Goal: Information Seeking & Learning: Check status

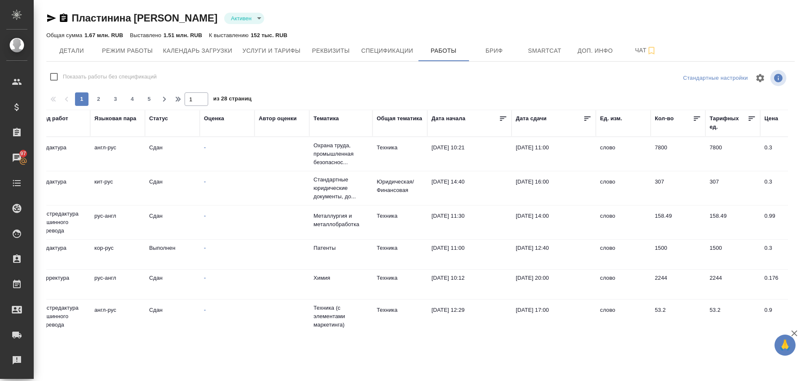
scroll to position [0, 254]
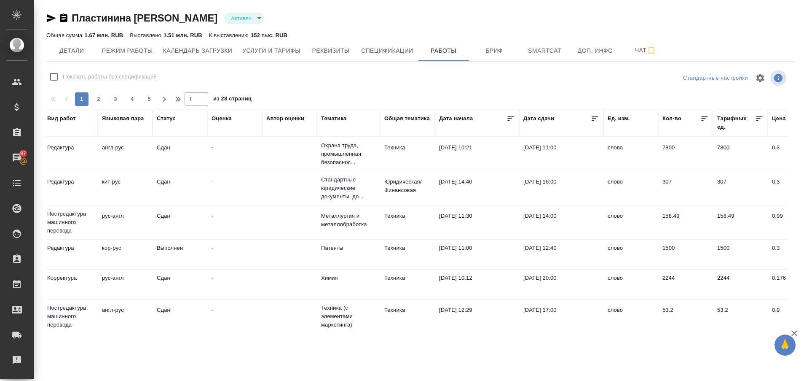
click at [338, 120] on div "Тематика" at bounding box center [333, 118] width 25 height 8
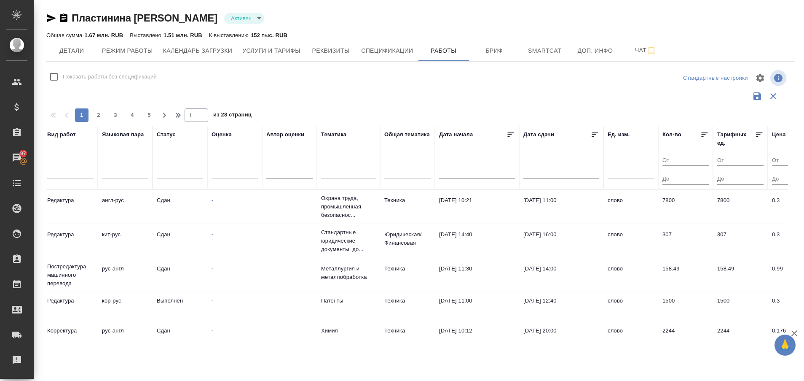
click at [335, 161] on div "Тематика" at bounding box center [348, 157] width 55 height 54
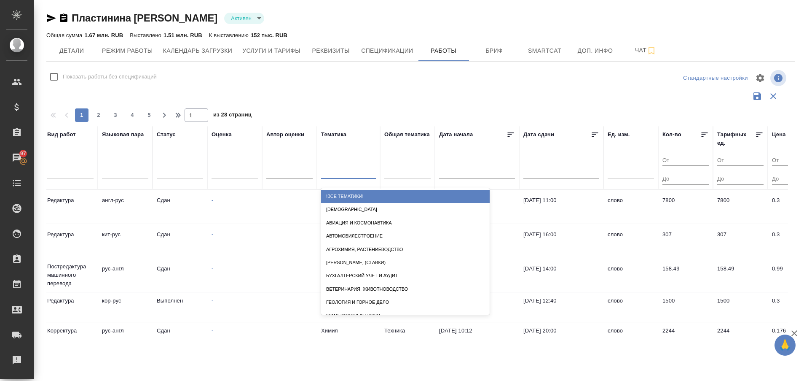
click at [335, 168] on div at bounding box center [348, 170] width 55 height 12
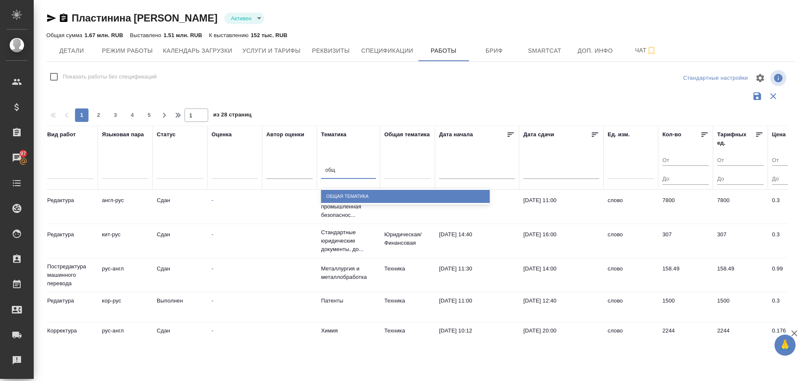
type input "обща"
click at [354, 196] on div "Общая Тематика" at bounding box center [405, 196] width 169 height 13
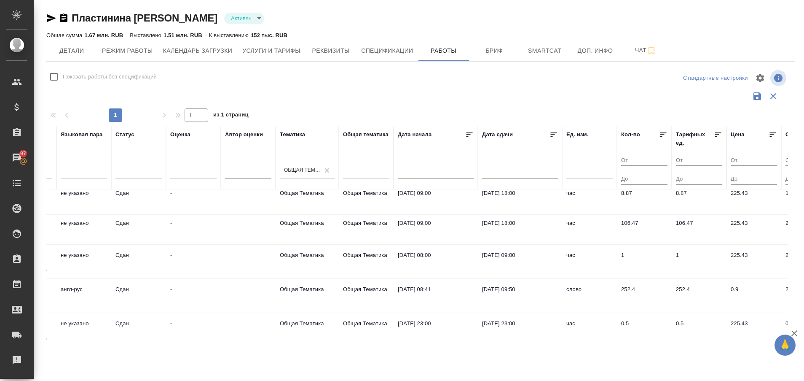
scroll to position [0, 295]
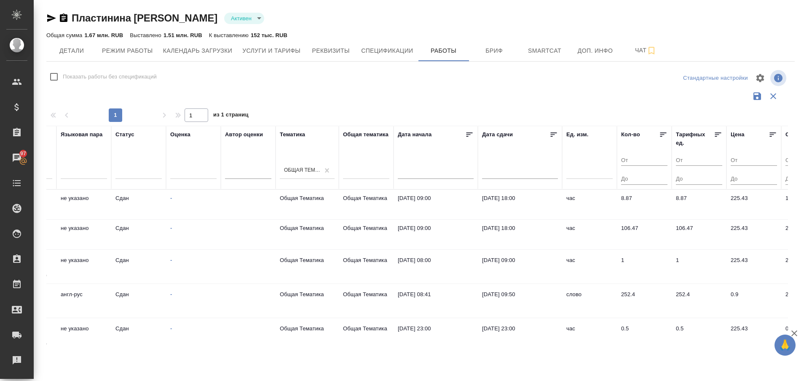
click at [344, 261] on td "Общая Тематика" at bounding box center [366, 267] width 55 height 30
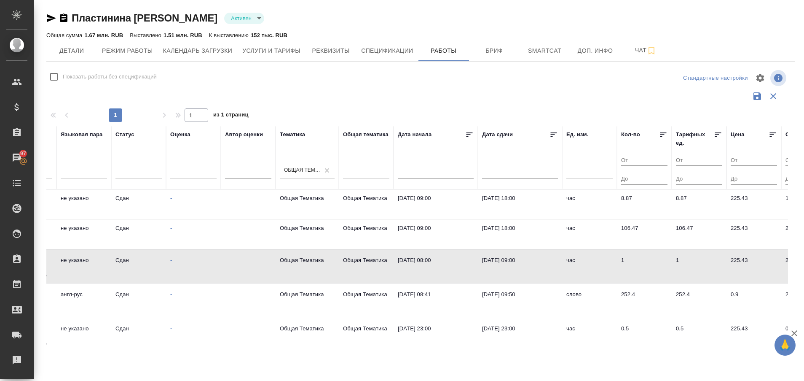
click at [344, 261] on td "Общая Тематика" at bounding box center [366, 267] width 55 height 30
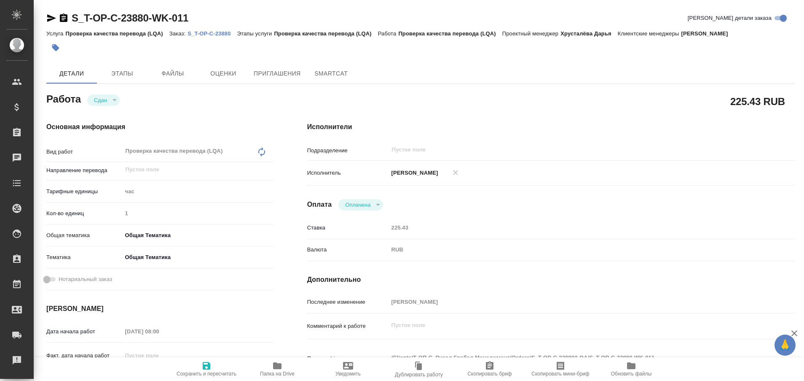
click at [209, 34] on p "S_T-OP-C-23880" at bounding box center [212, 33] width 49 height 6
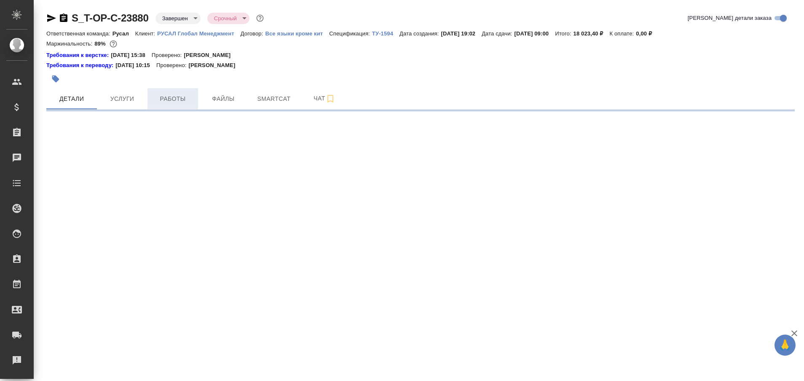
select select "RU"
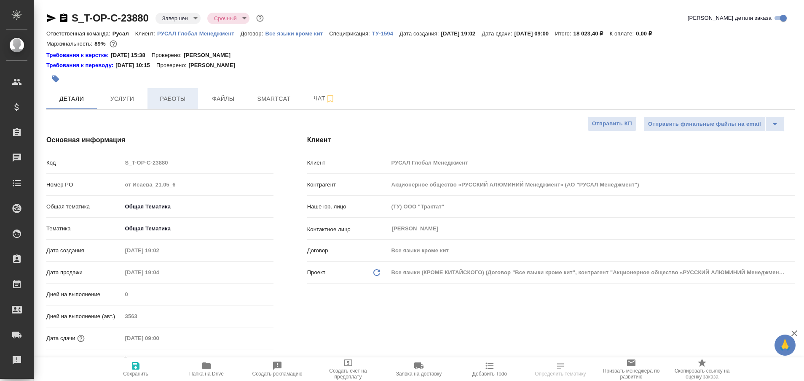
type textarea "x"
type input "Хрусталёва Дарья"
click at [181, 99] on span "Работы" at bounding box center [173, 99] width 40 height 11
